Goal: Obtain resource: Obtain resource

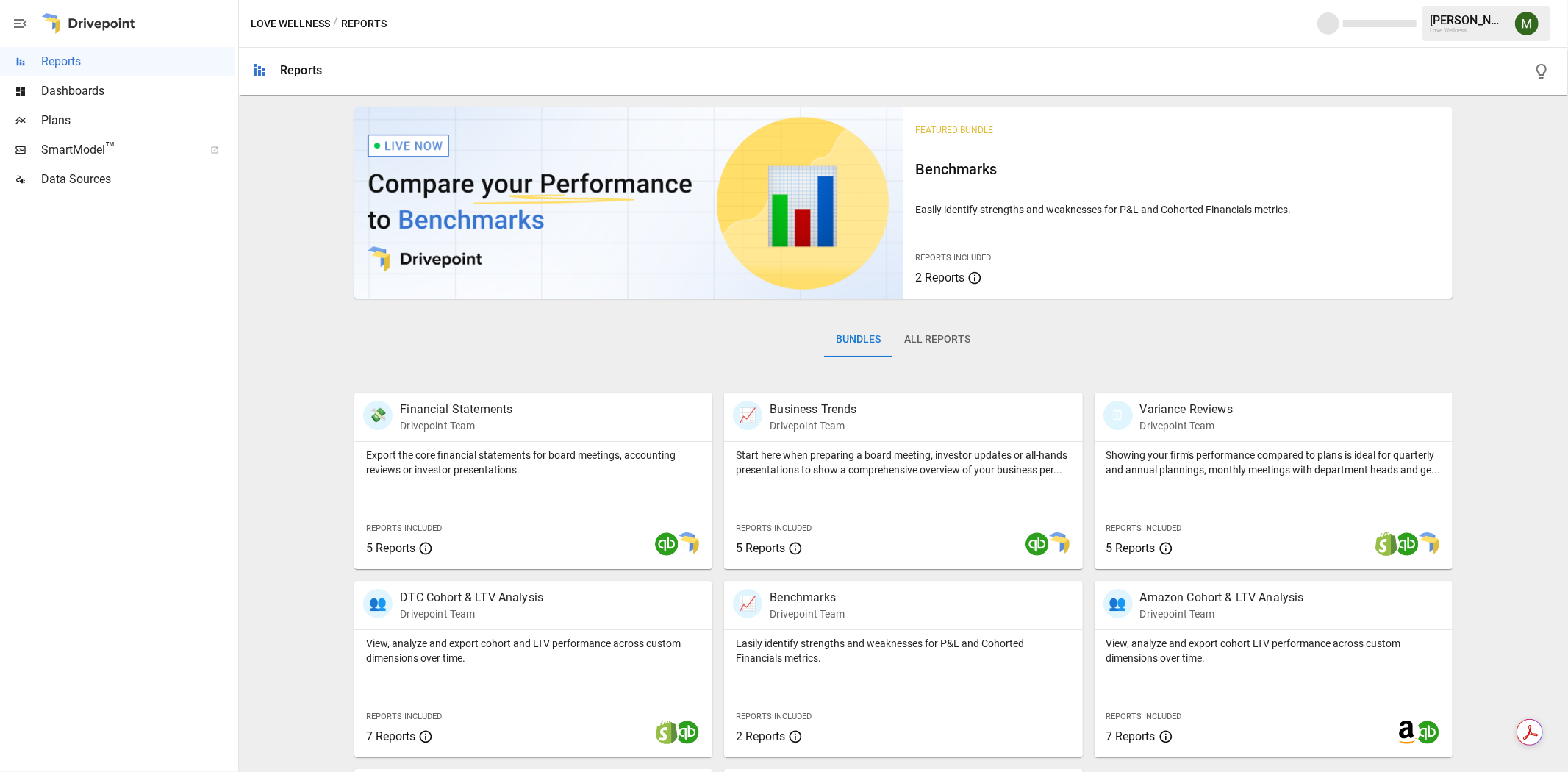
click at [81, 122] on span "Plans" at bounding box center [138, 121] width 194 height 18
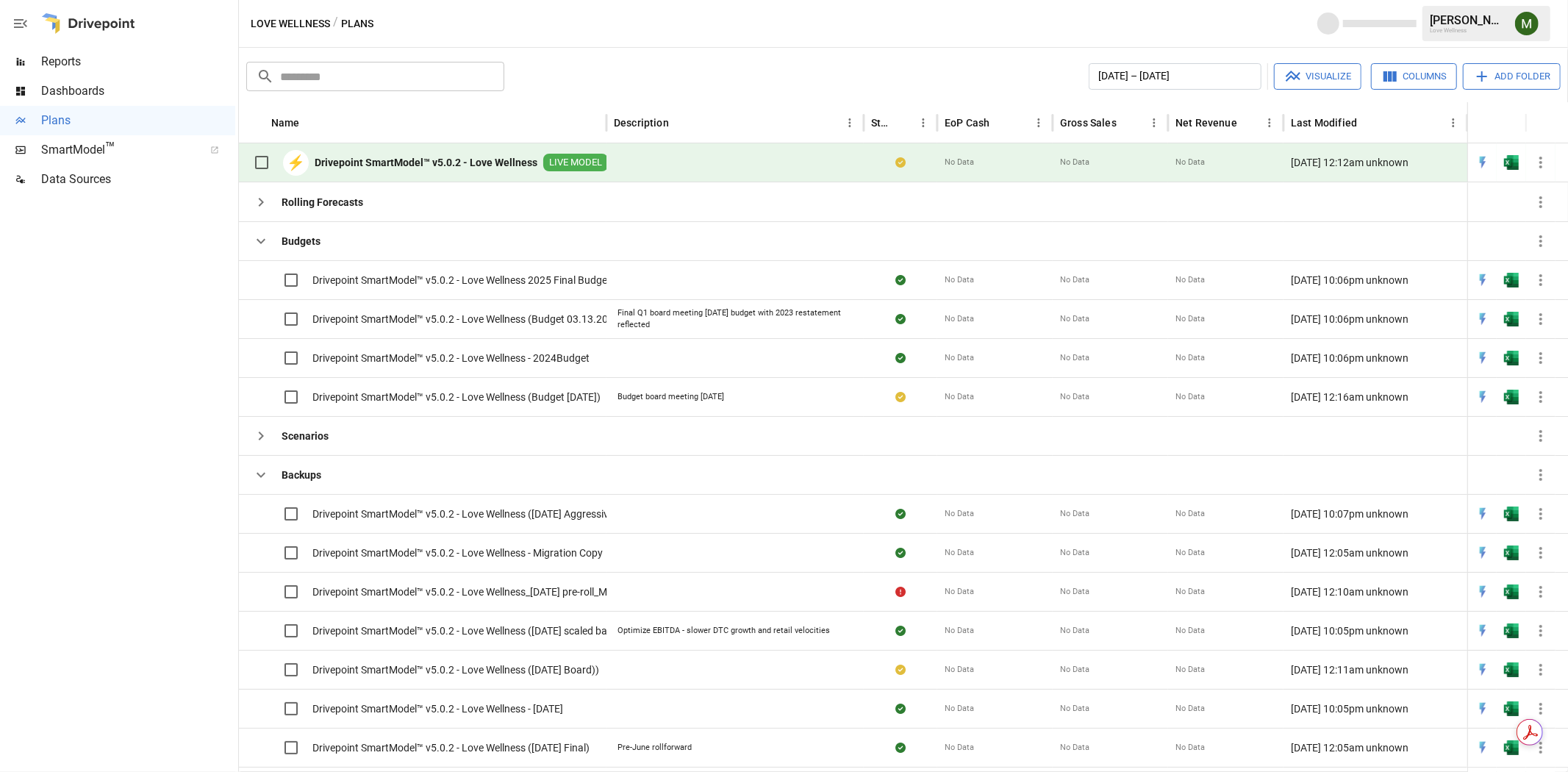
click at [394, 149] on div "⚡ Drivepoint SmartModel™ v5.0.2 - Love Wellness LIVE MODEL" at bounding box center [427, 162] width 362 height 31
click at [1498, 158] on button "button" at bounding box center [1511, 162] width 47 height 22
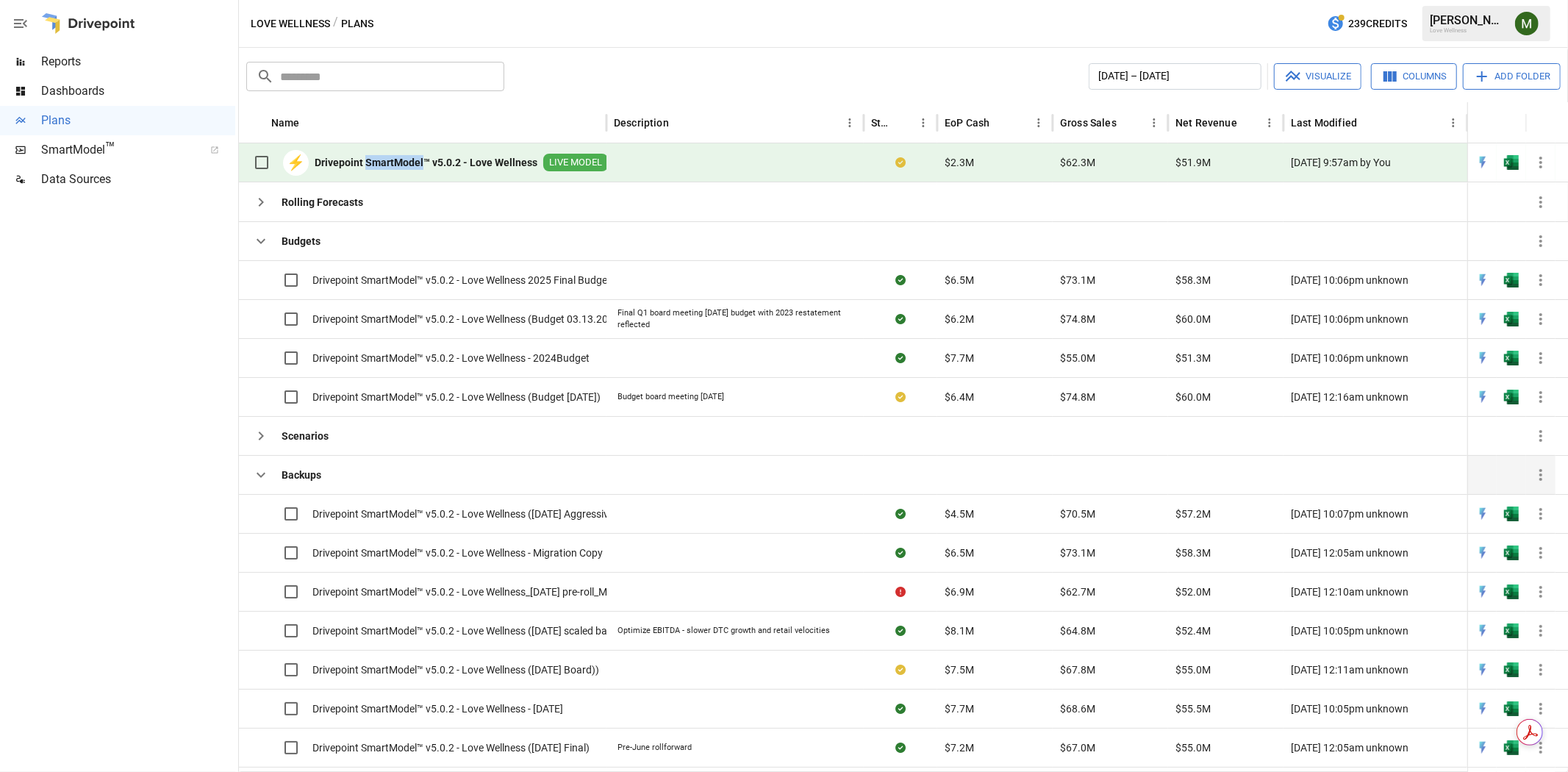
click at [254, 474] on icon "button" at bounding box center [261, 475] width 18 height 18
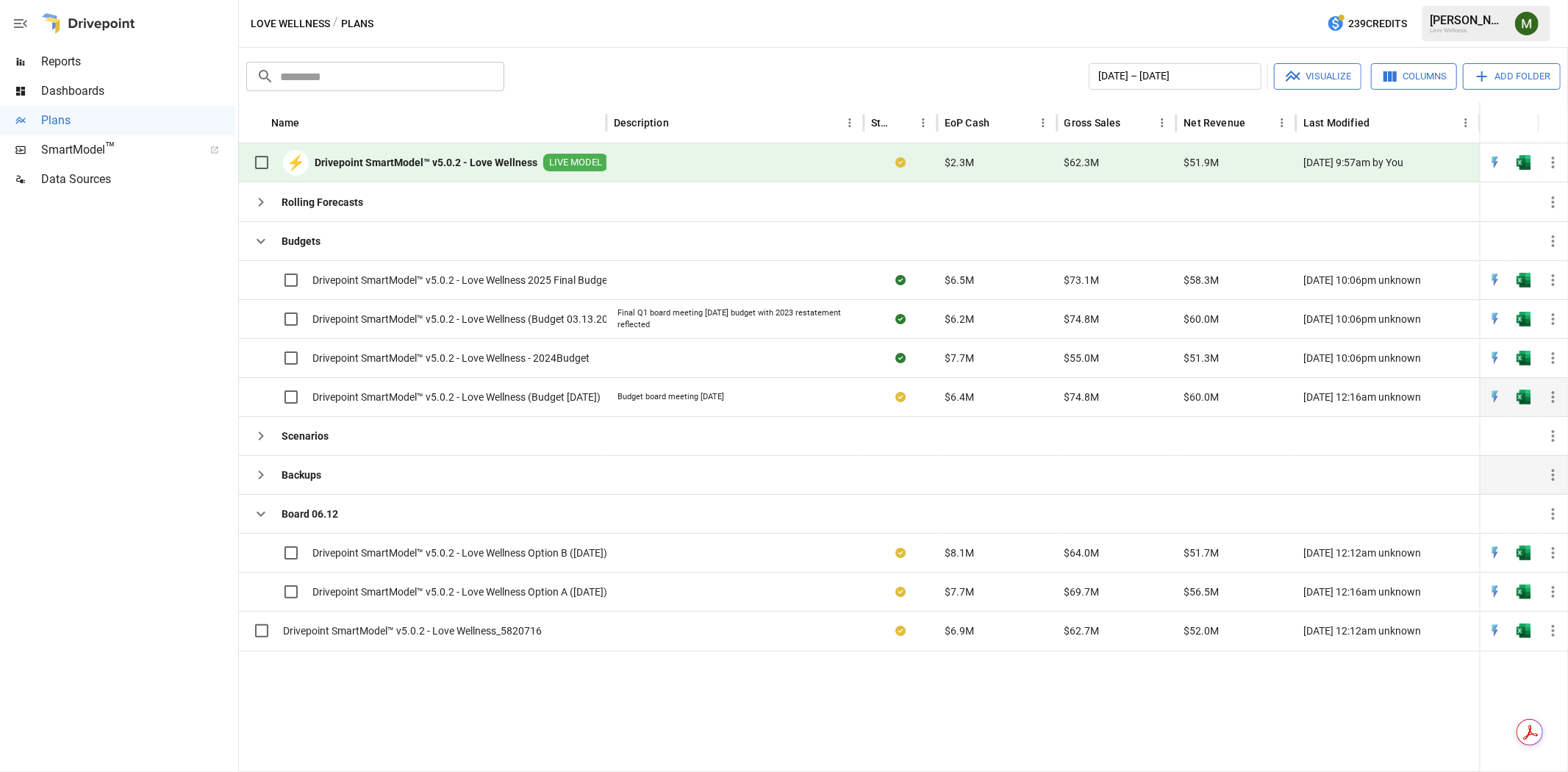
click at [485, 392] on span "Drivepoint SmartModel™ v5.0.2 - Love Wellness (Budget [DATE])" at bounding box center [456, 397] width 288 height 15
